Goal: Use online tool/utility: Utilize a website feature to perform a specific function

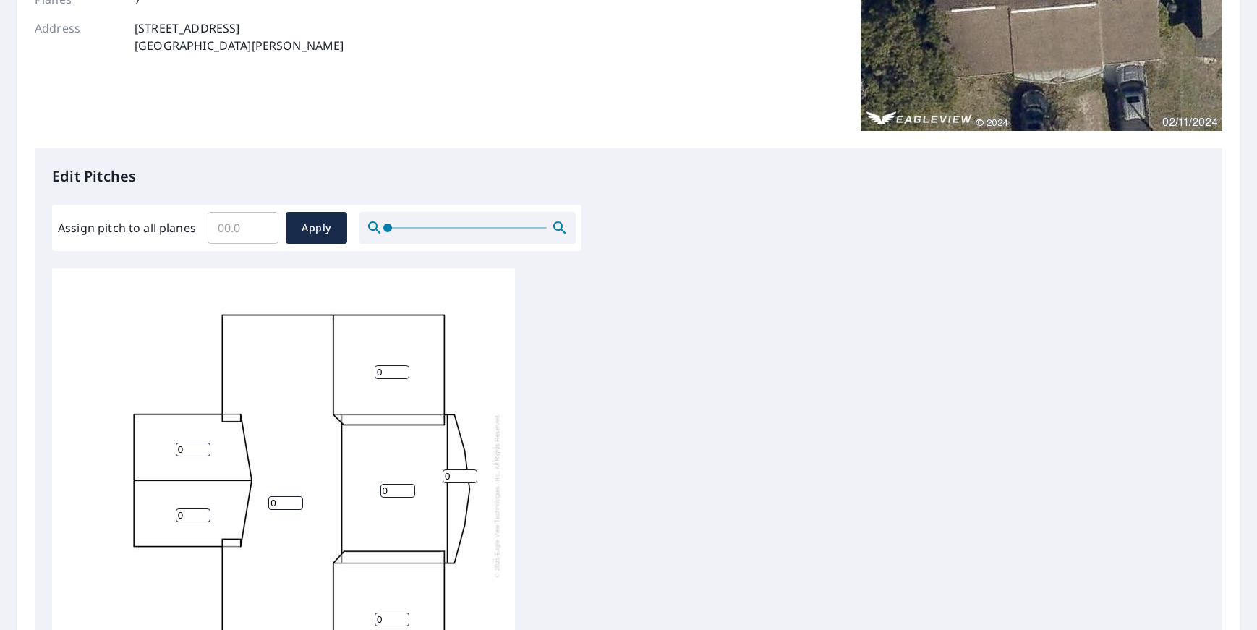
scroll to position [225, 0]
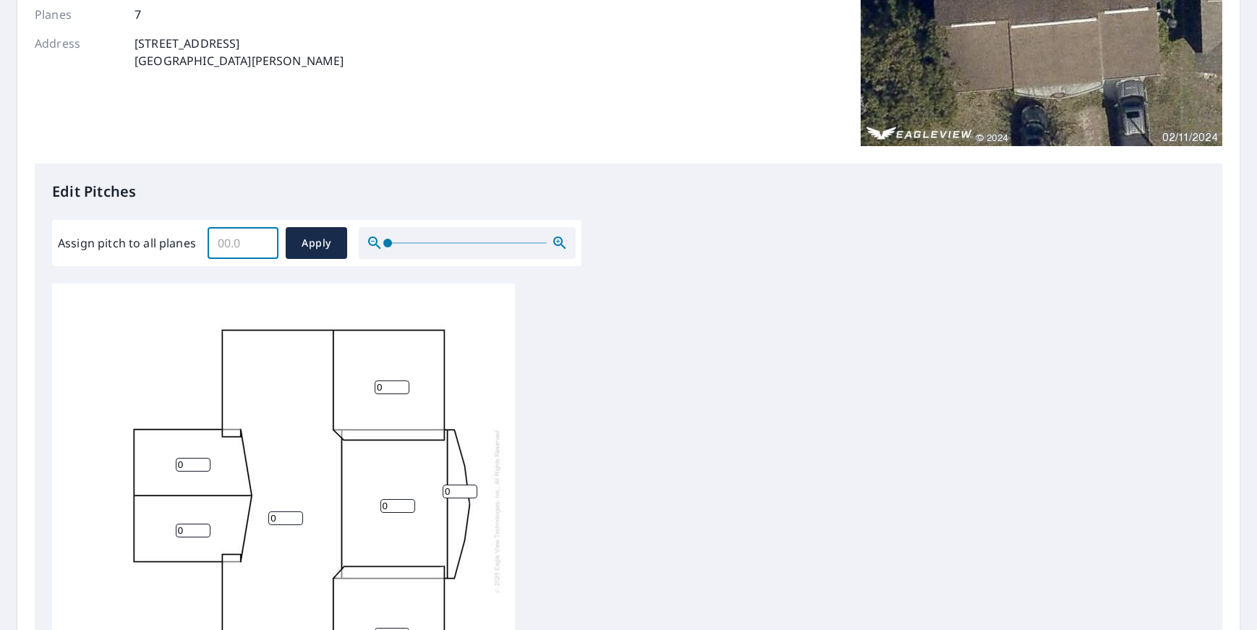
click at [242, 243] on input "Assign pitch to all planes" at bounding box center [243, 243] width 71 height 41
type input "3"
click at [320, 247] on span "Apply" at bounding box center [316, 243] width 38 height 18
type input "3"
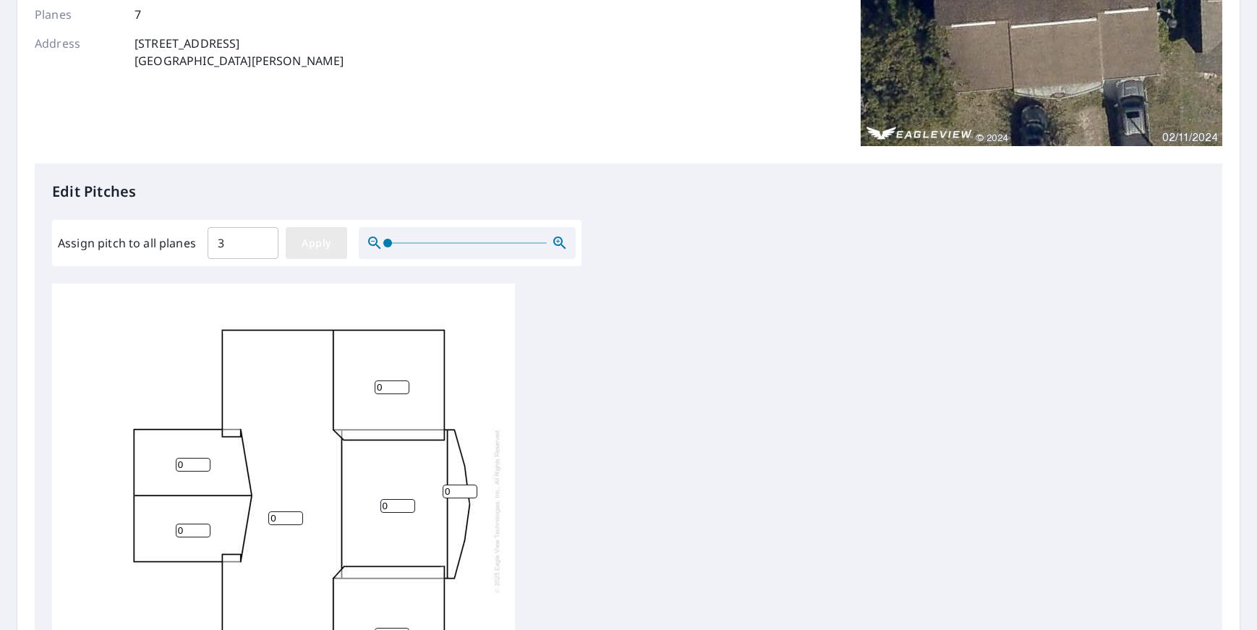
type input "3"
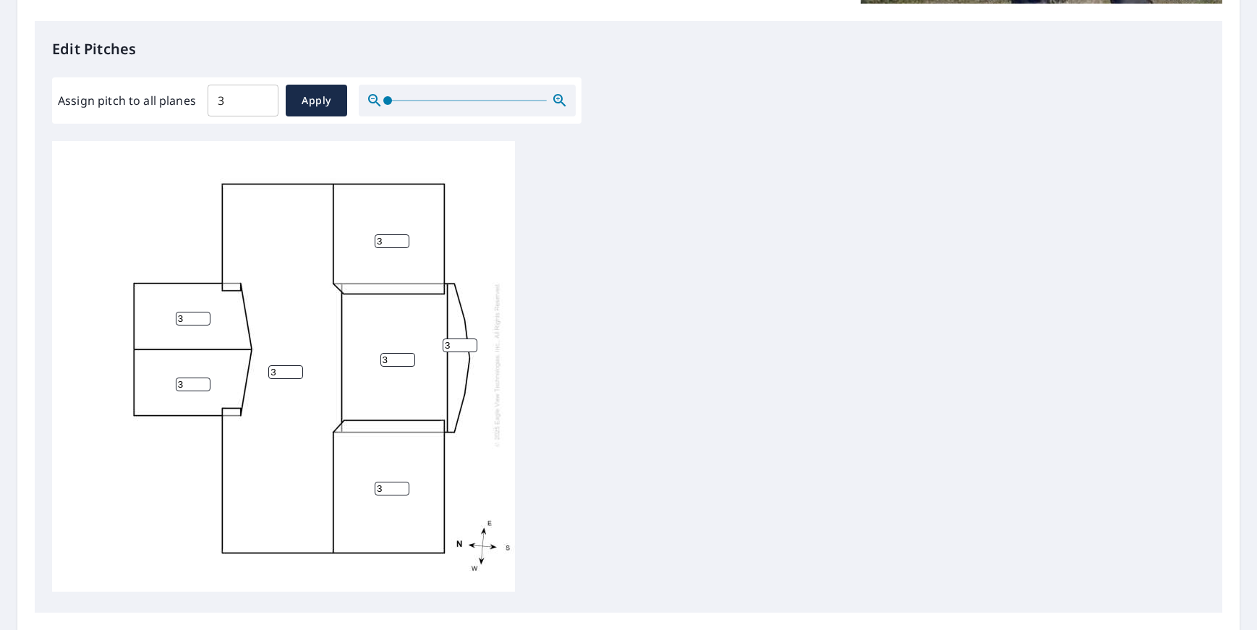
scroll to position [370, 0]
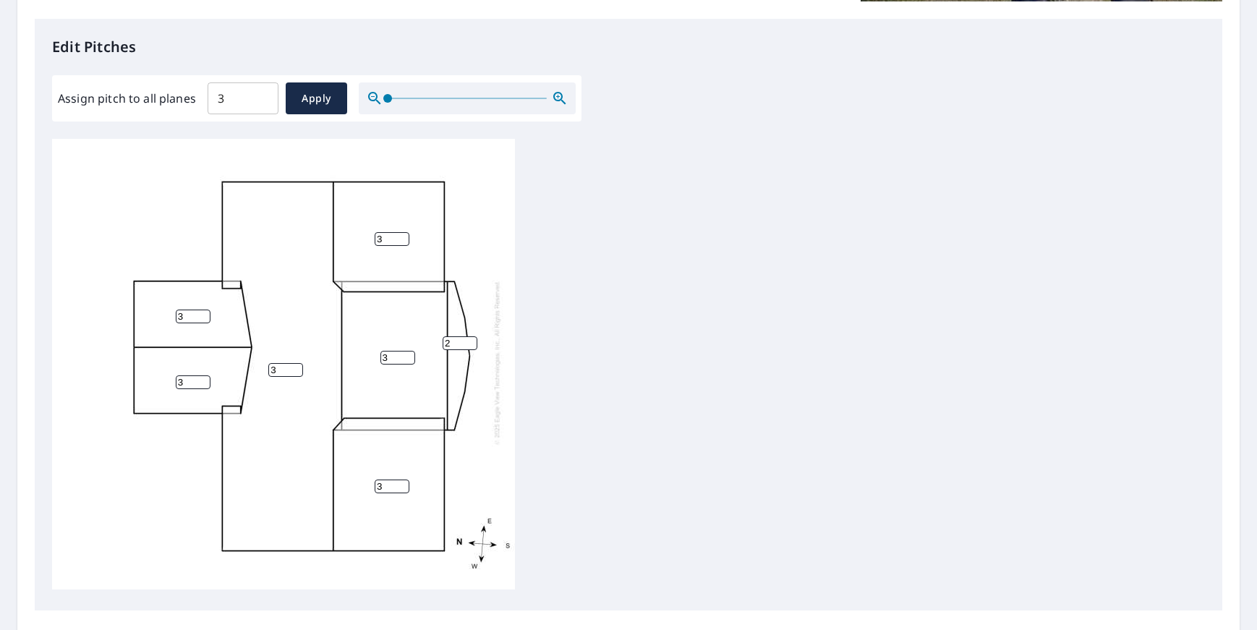
click at [473, 336] on input "2" at bounding box center [460, 343] width 35 height 14
click at [473, 336] on input "1" at bounding box center [460, 343] width 35 height 14
type input "0"
click at [473, 336] on input "0" at bounding box center [460, 343] width 35 height 14
click at [205, 310] on input "2" at bounding box center [193, 317] width 35 height 14
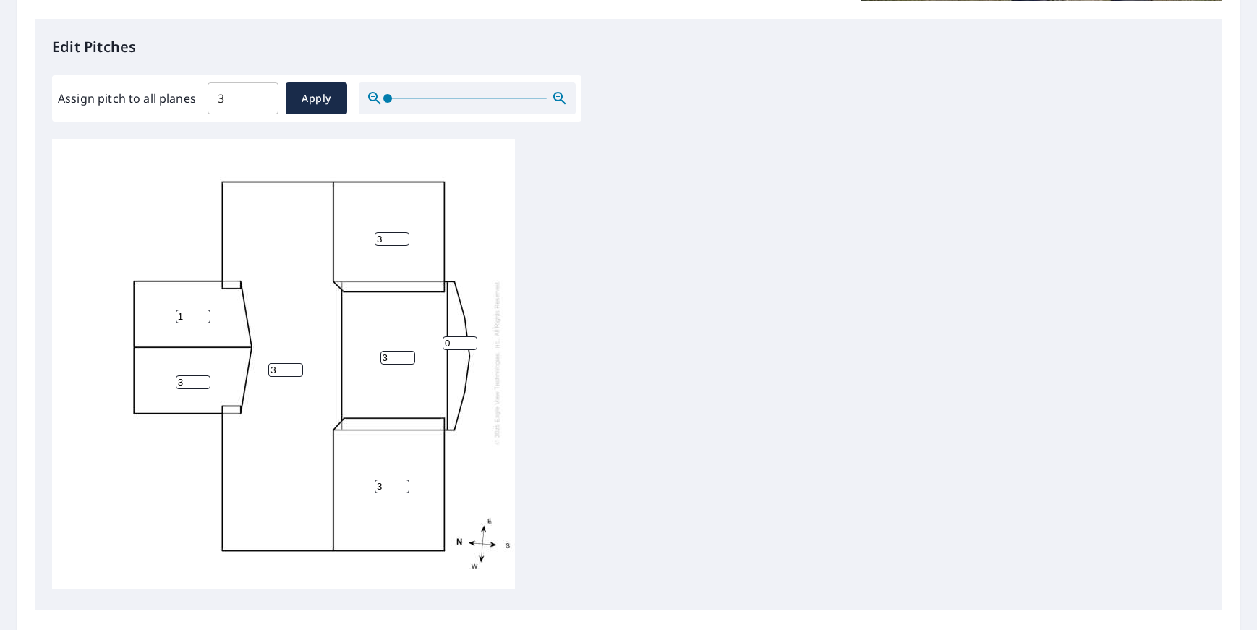
click at [205, 310] on input "1" at bounding box center [193, 317] width 35 height 14
type input "0"
click at [205, 310] on input "0" at bounding box center [193, 317] width 35 height 14
click at [203, 375] on input "2" at bounding box center [193, 382] width 35 height 14
click at [203, 375] on input "1" at bounding box center [193, 382] width 35 height 14
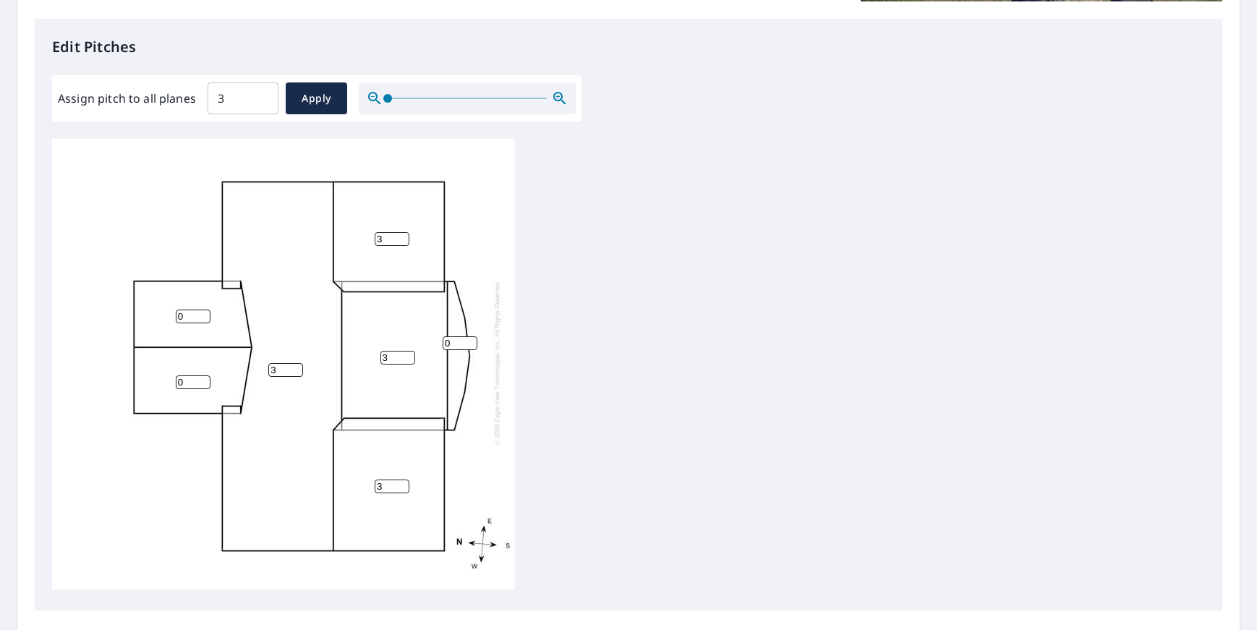
type input "0"
click at [203, 375] on input "0" at bounding box center [193, 382] width 35 height 14
click at [739, 469] on div "3 3 3 3 0 0 0" at bounding box center [628, 366] width 1153 height 454
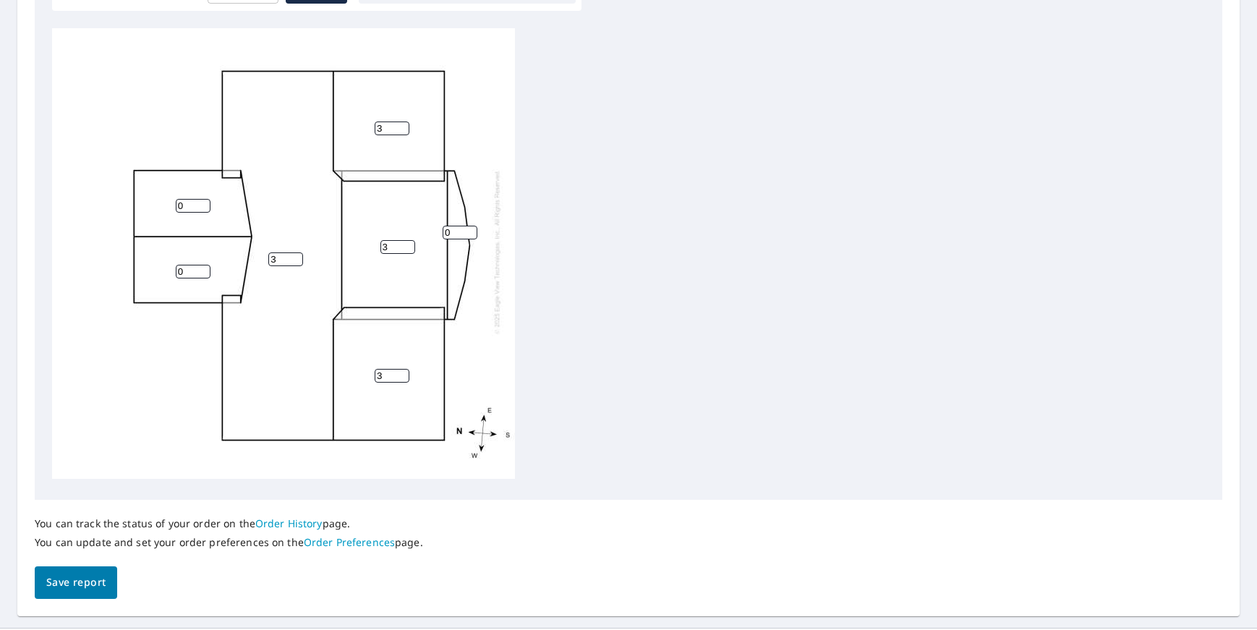
scroll to position [514, 0]
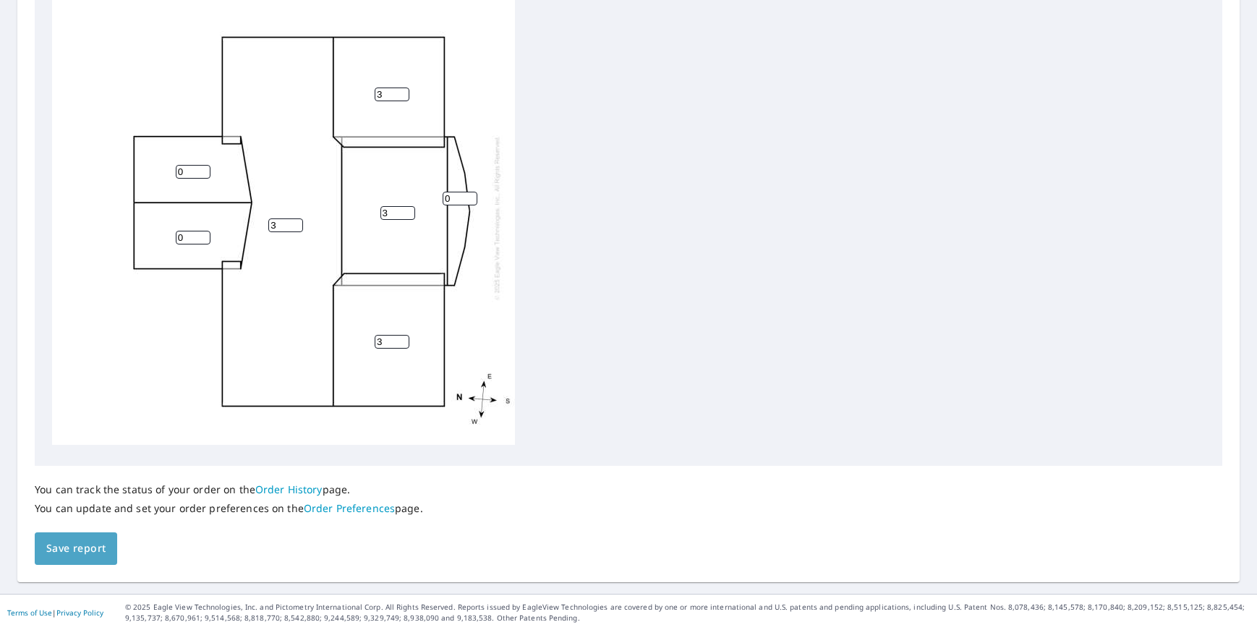
click at [58, 551] on span "Save report" at bounding box center [75, 549] width 59 height 18
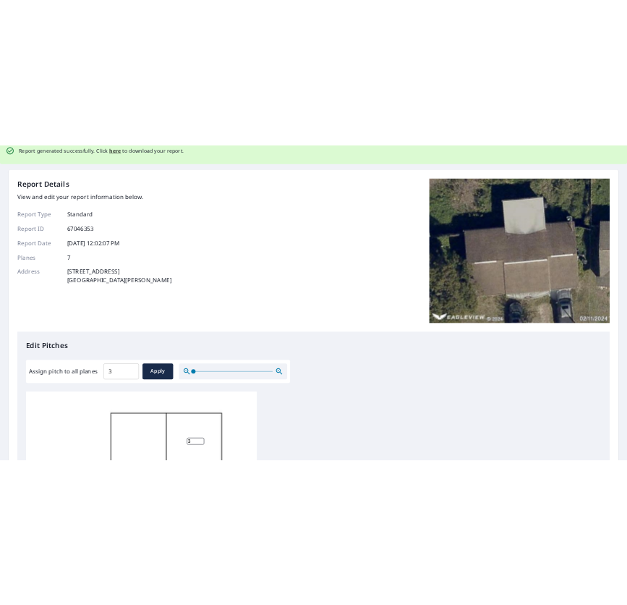
scroll to position [0, 0]
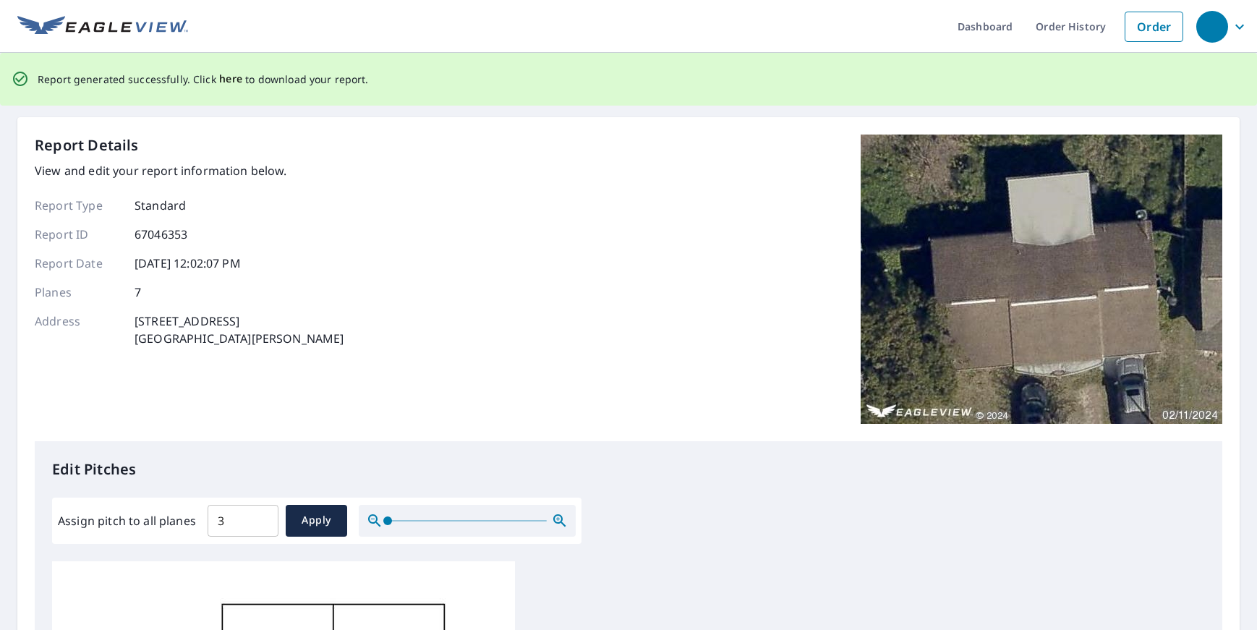
click at [226, 80] on span "here" at bounding box center [231, 79] width 24 height 18
